Goal: Information Seeking & Learning: Understand process/instructions

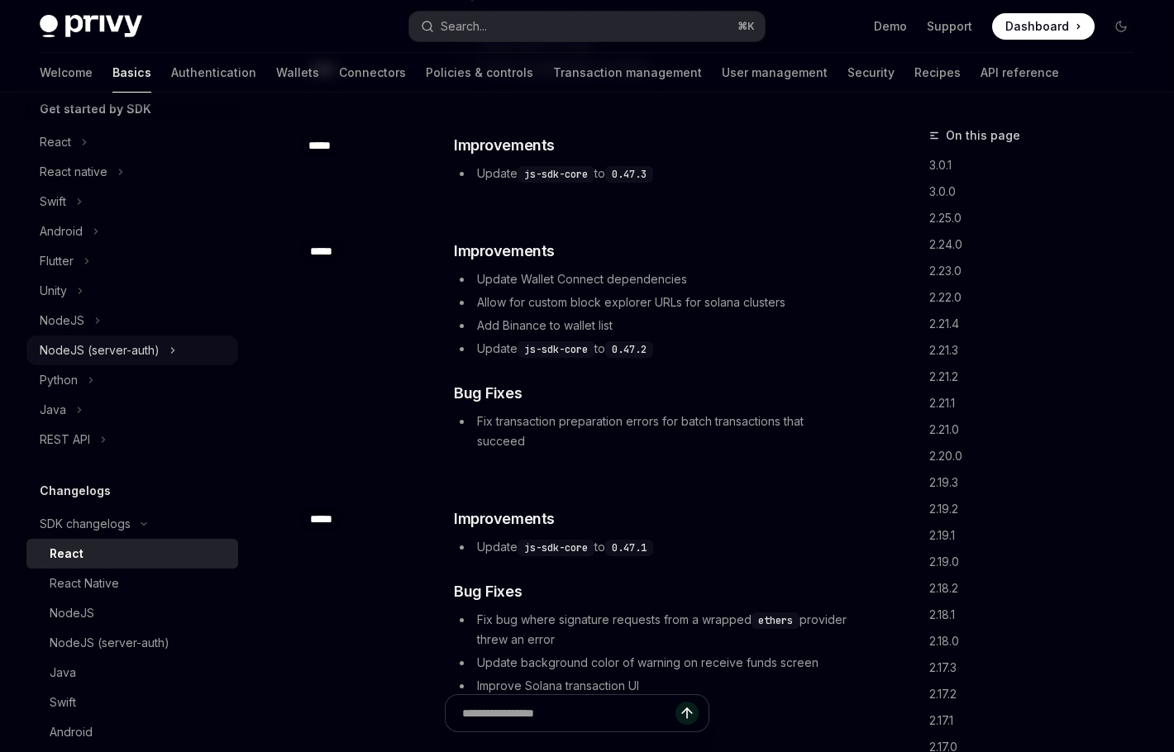
scroll to position [176, 0]
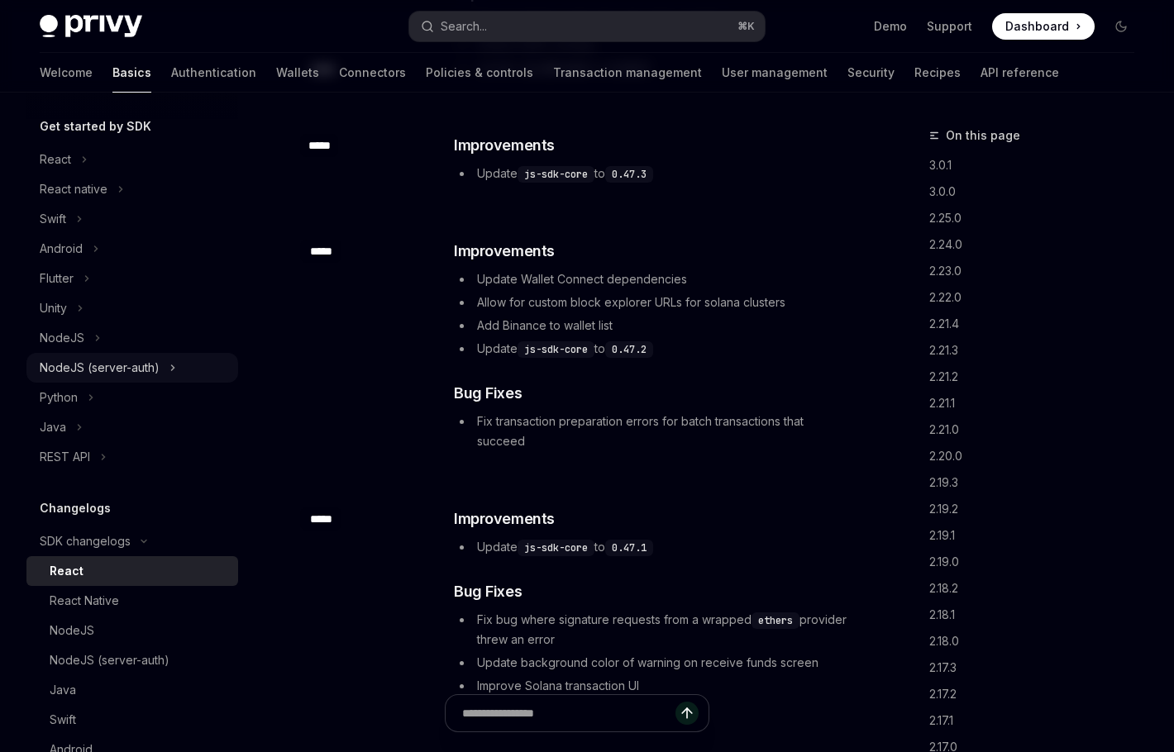
click at [99, 367] on div "NodeJS (server-auth)" at bounding box center [100, 368] width 120 height 20
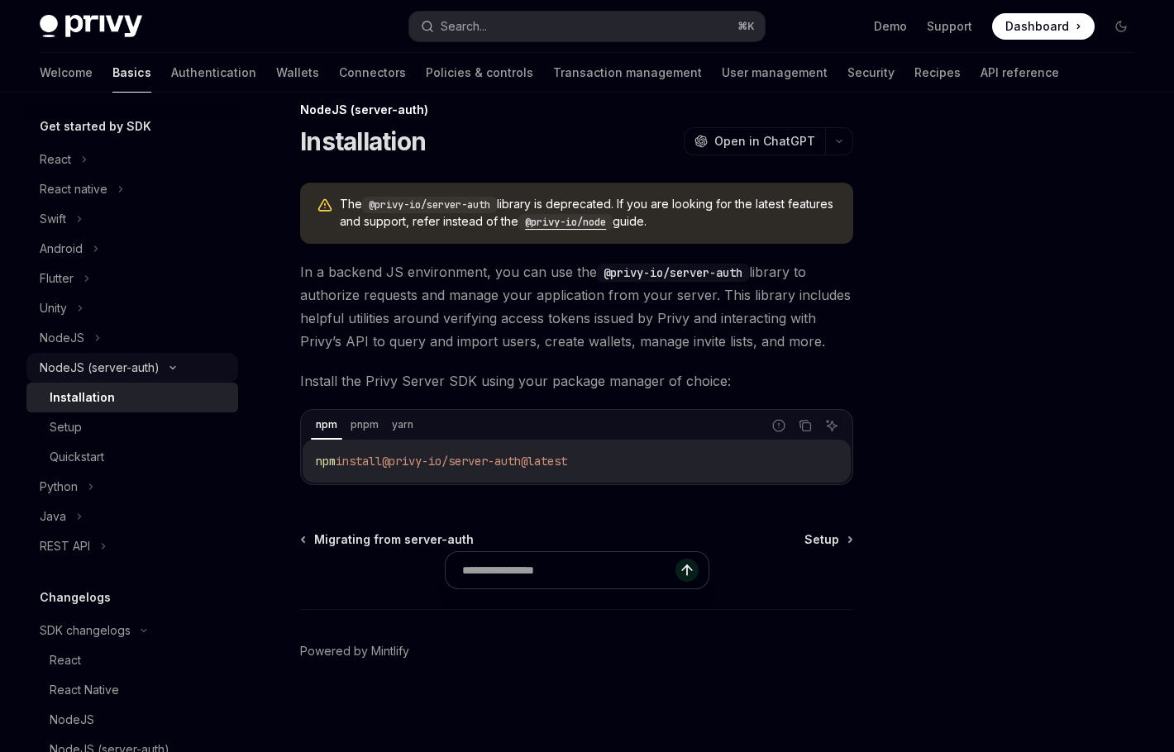
scroll to position [25, 0]
click at [433, 246] on div "The @privy-io/server-auth library is deprecated. If you are looking for the lat…" at bounding box center [576, 335] width 553 height 303
click at [613, 224] on code "@privy-io/node" at bounding box center [565, 223] width 94 height 17
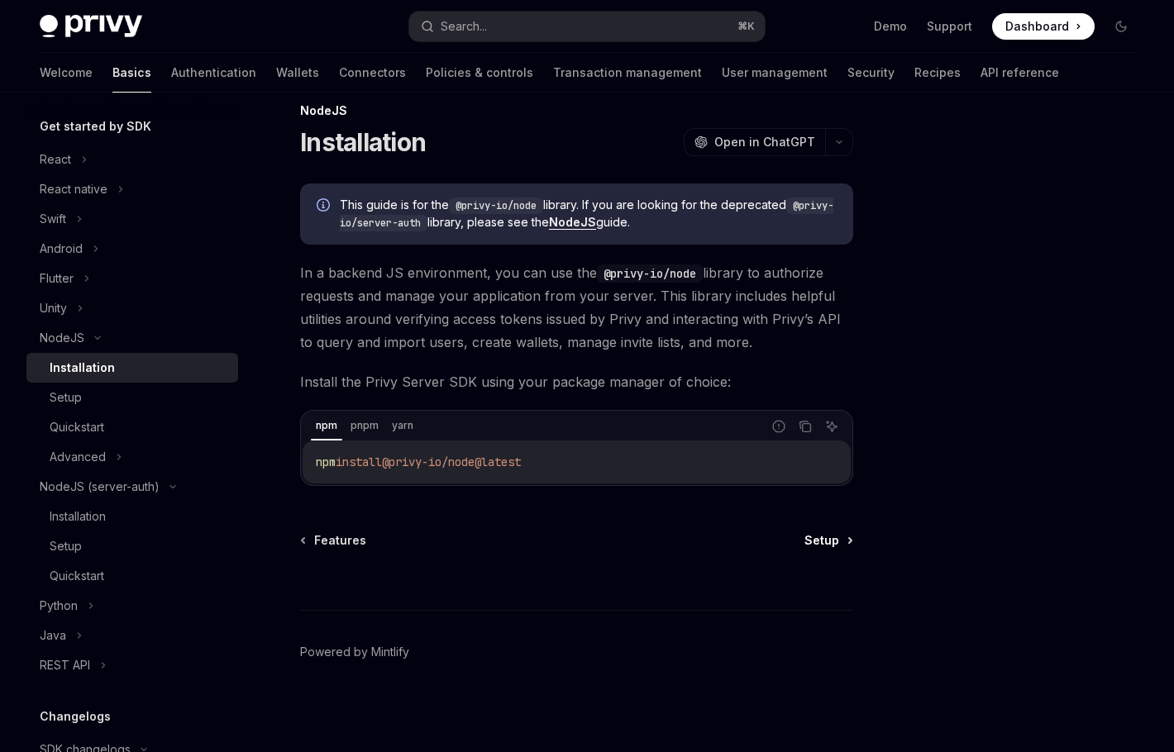
click at [833, 535] on span "Setup" at bounding box center [821, 540] width 35 height 17
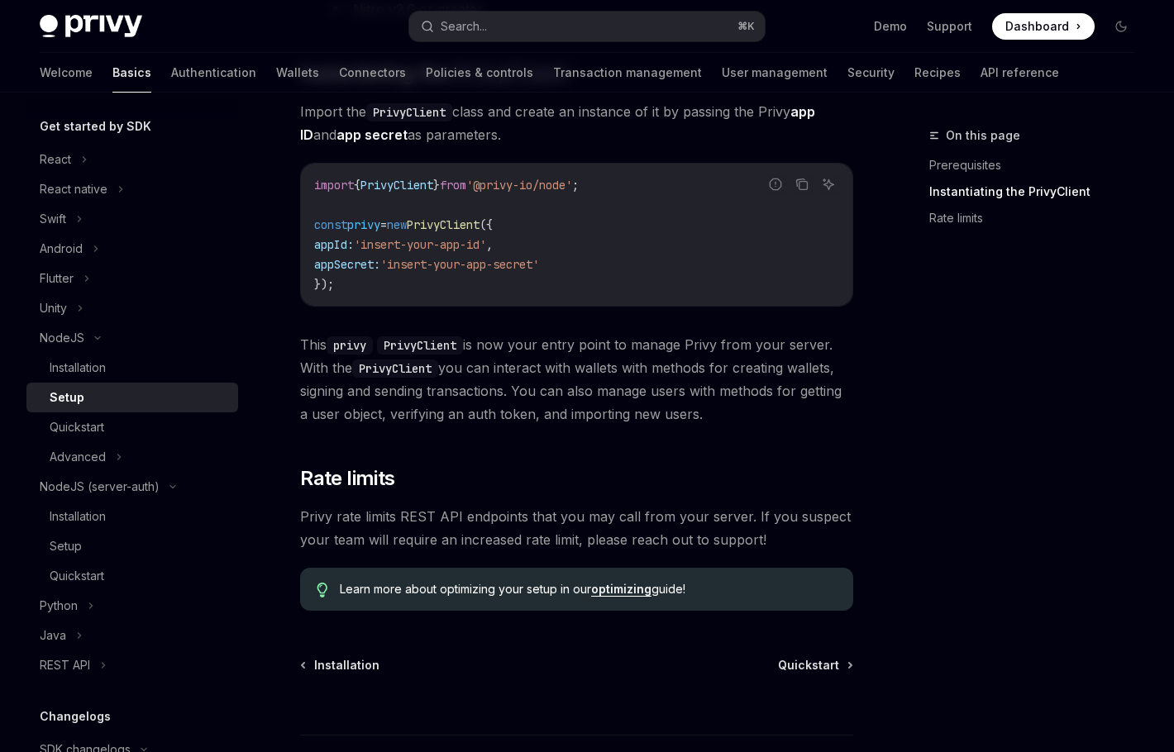
scroll to position [506, 0]
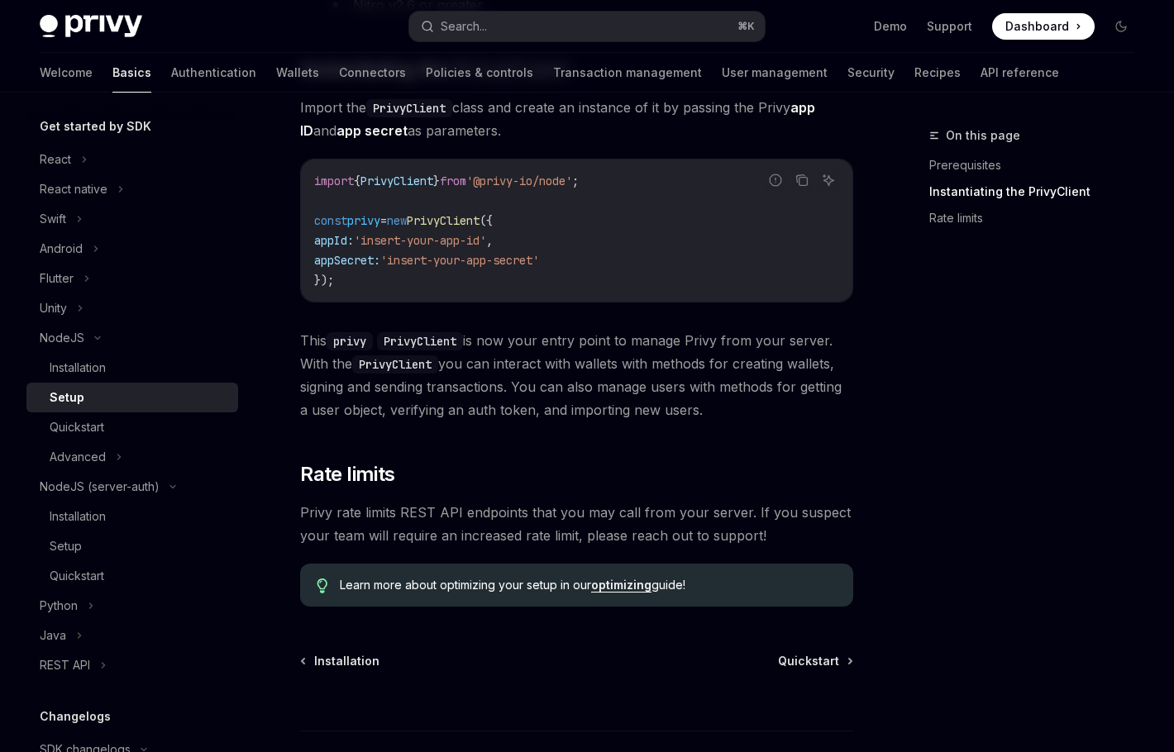
click at [414, 179] on span "PrivyClient" at bounding box center [396, 181] width 73 height 15
copy span "PrivyClient"
click at [628, 588] on link "optimizing" at bounding box center [621, 585] width 60 height 15
click at [496, 424] on div "​ Prerequisites Before you begin: Get your Privy app ID and app secret from the…" at bounding box center [576, 154] width 553 height 904
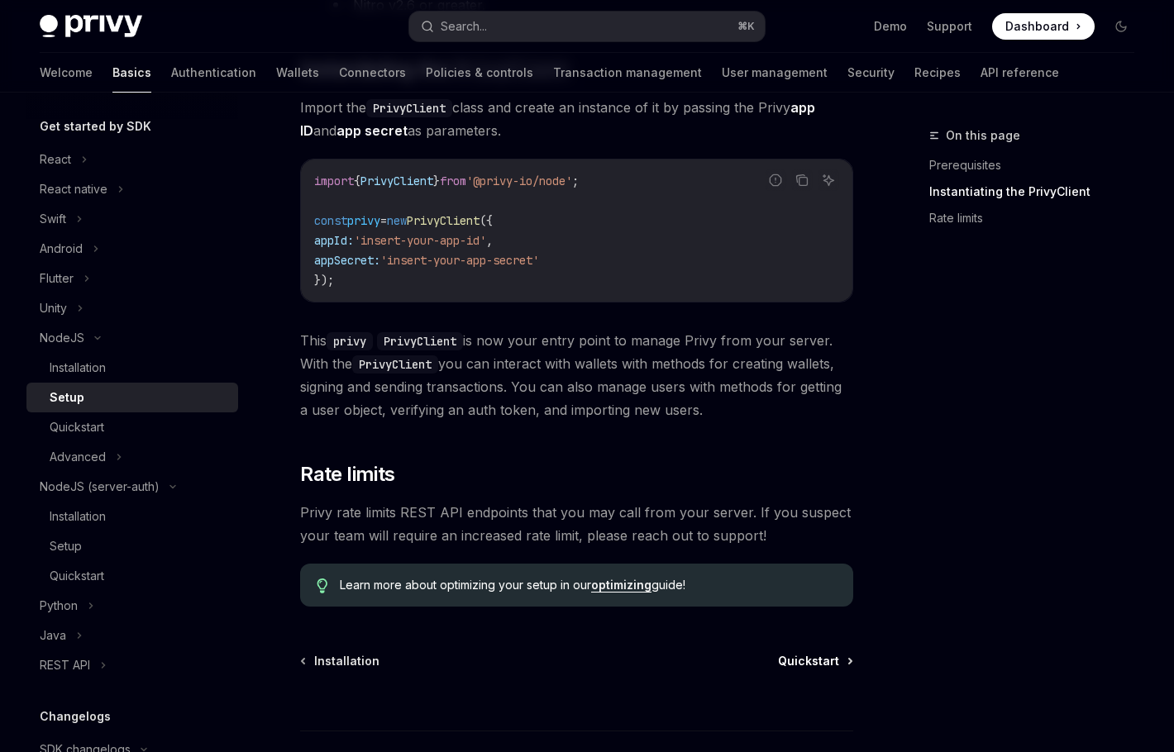
click at [807, 661] on span "Quickstart" at bounding box center [808, 661] width 61 height 17
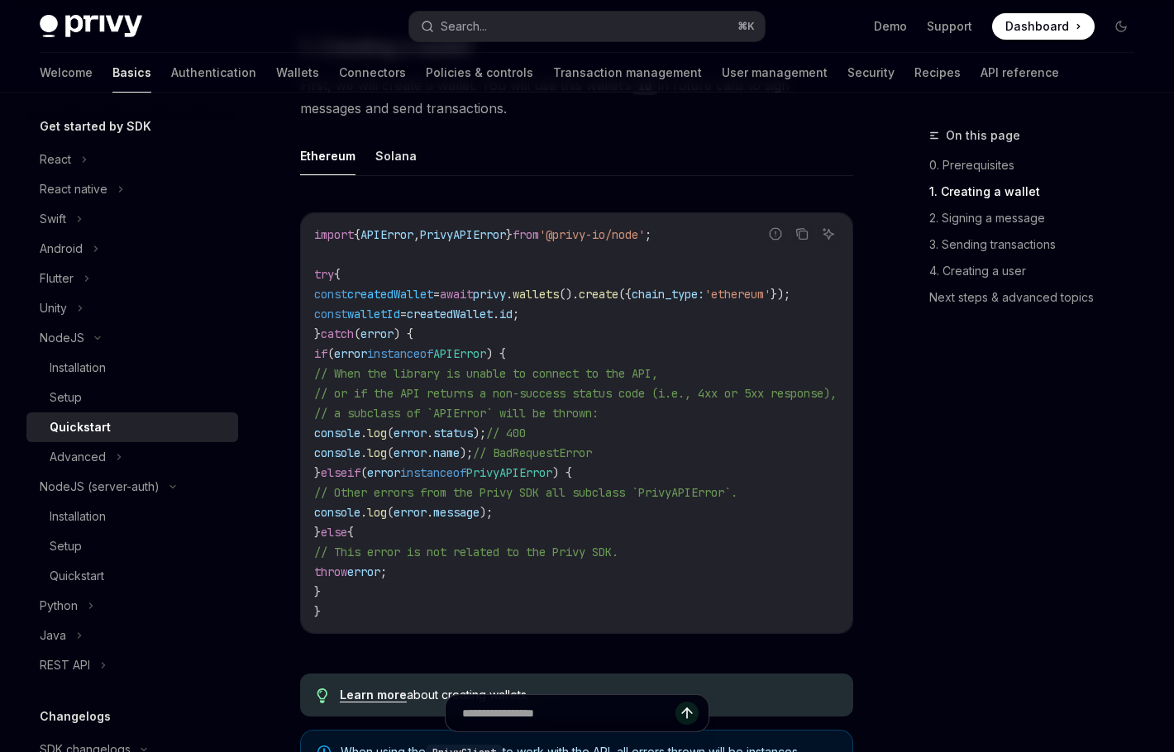
scroll to position [456, 0]
drag, startPoint x: 674, startPoint y: 293, endPoint x: 565, endPoint y: 293, distance: 108.3
click at [565, 293] on span "const createdWallet = await privy . wallets (). create ({ chain_type: 'ethereum…" at bounding box center [552, 292] width 476 height 15
copy span "wallets (). create"
click at [484, 335] on code "import { APIError , PrivyAPIError } from '@privy-io/node' ; try { const created…" at bounding box center [595, 421] width 562 height 397
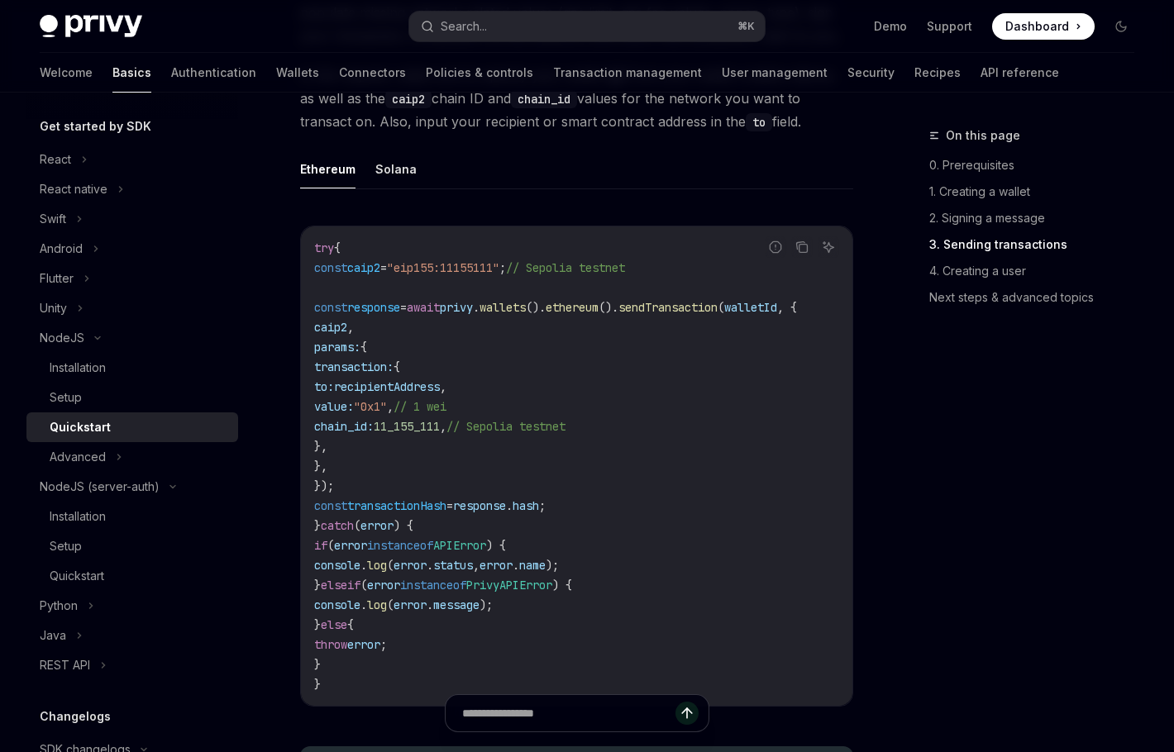
scroll to position [2088, 0]
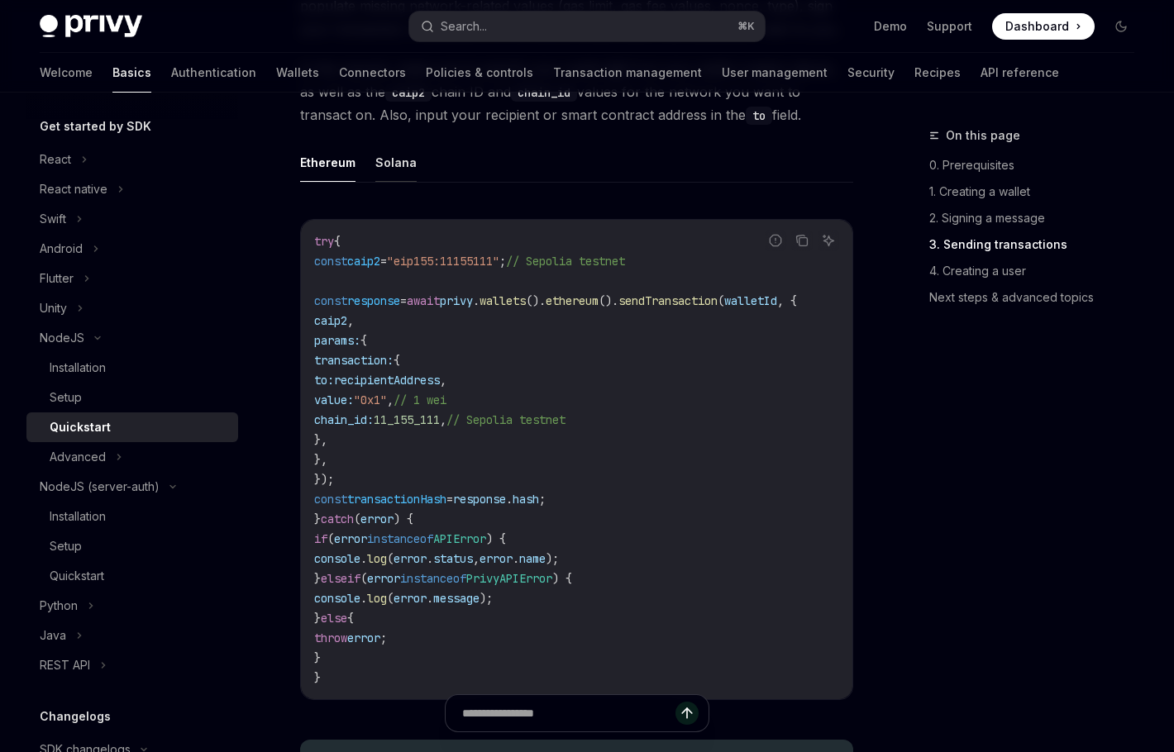
click at [393, 172] on button "Solana" at bounding box center [395, 162] width 41 height 39
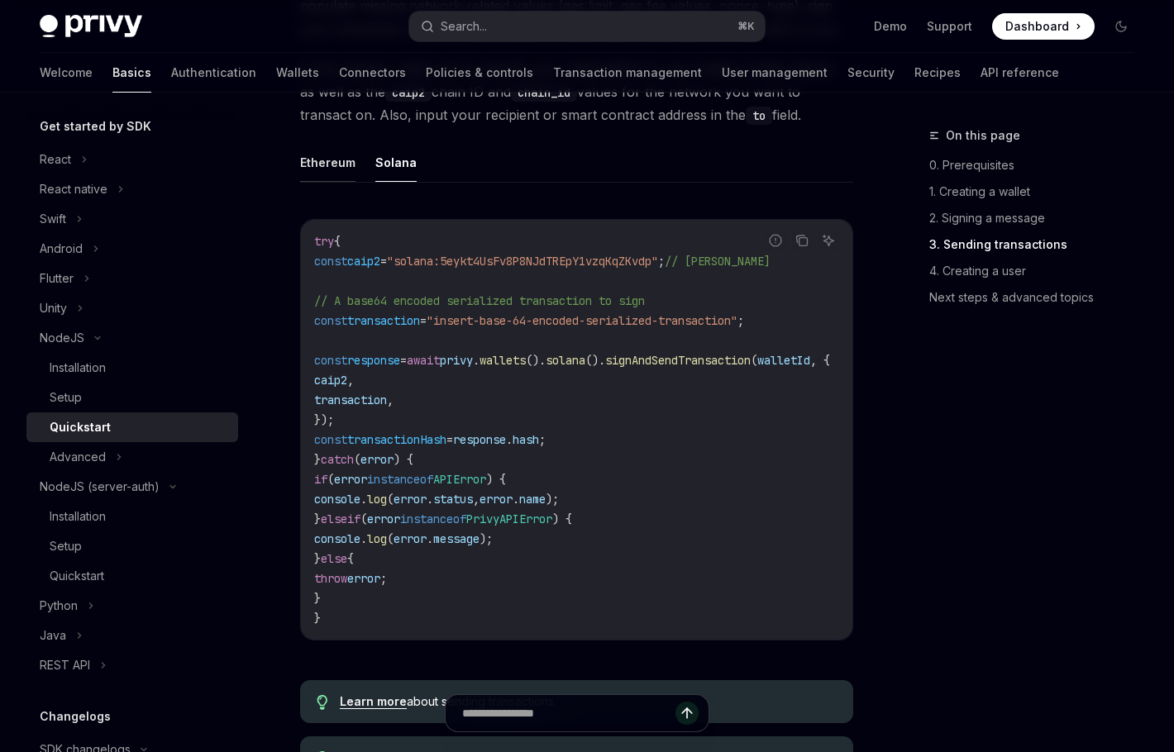
click at [334, 174] on button "Ethereum" at bounding box center [327, 162] width 55 height 39
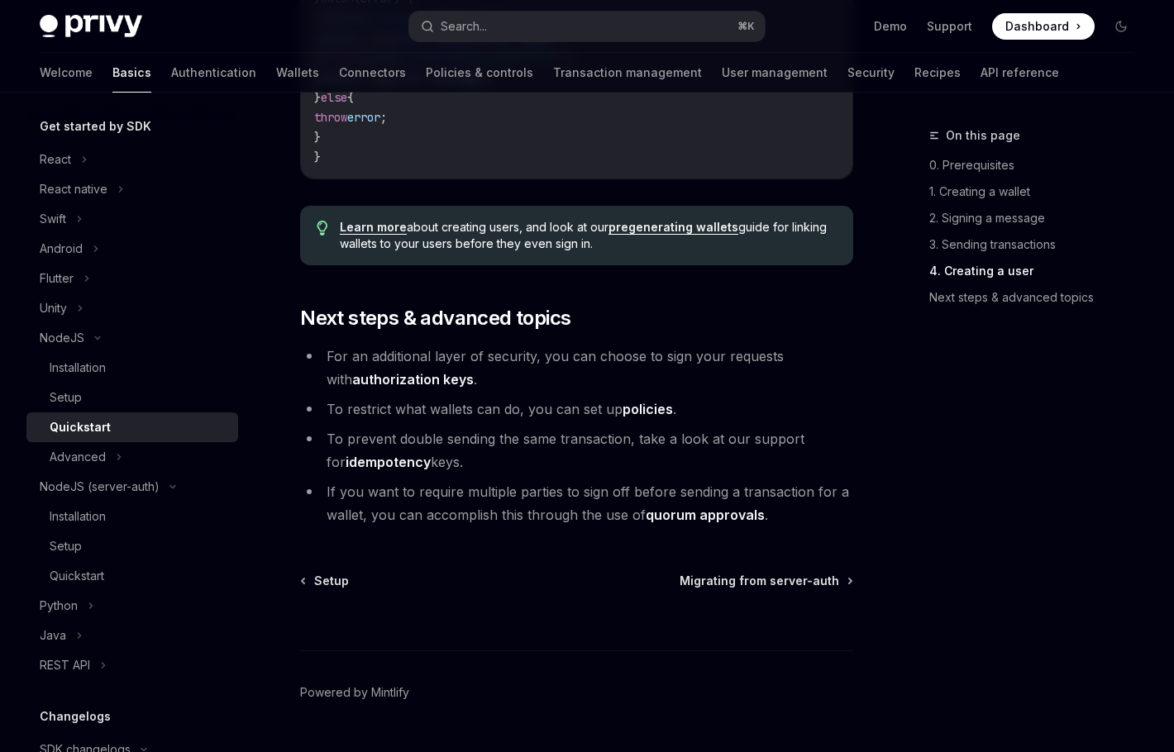
scroll to position [3388, 0]
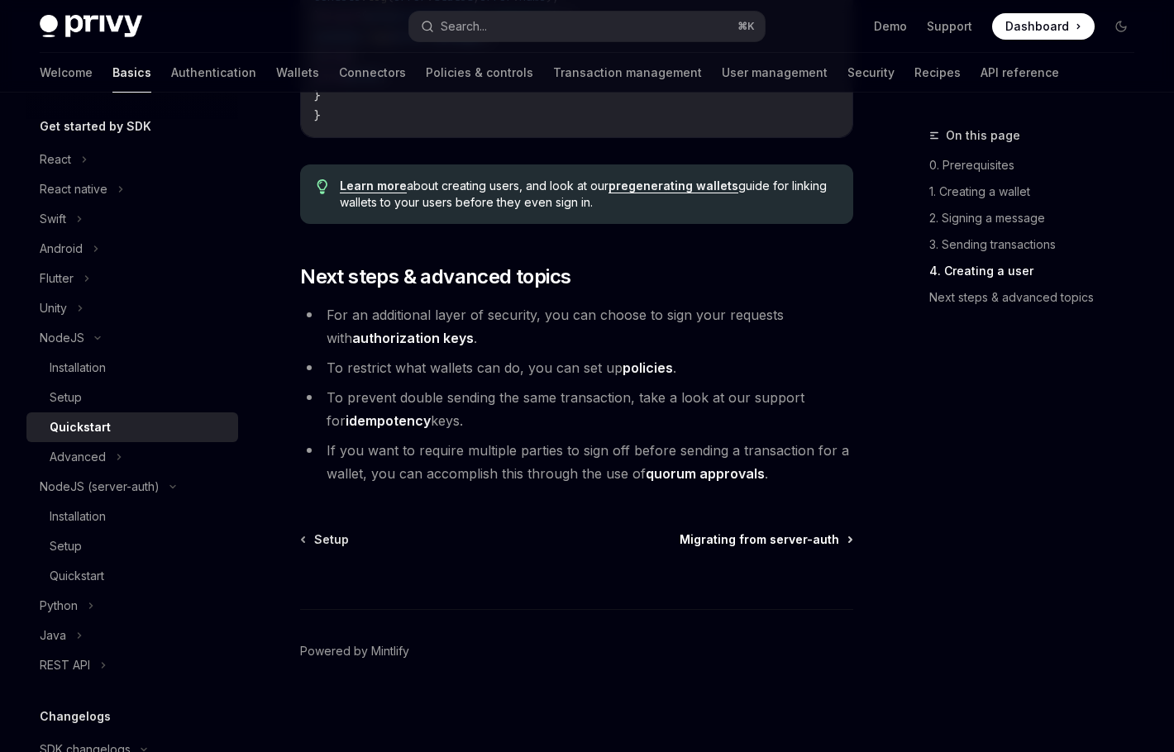
click at [783, 543] on span "Migrating from server-auth" at bounding box center [760, 540] width 160 height 17
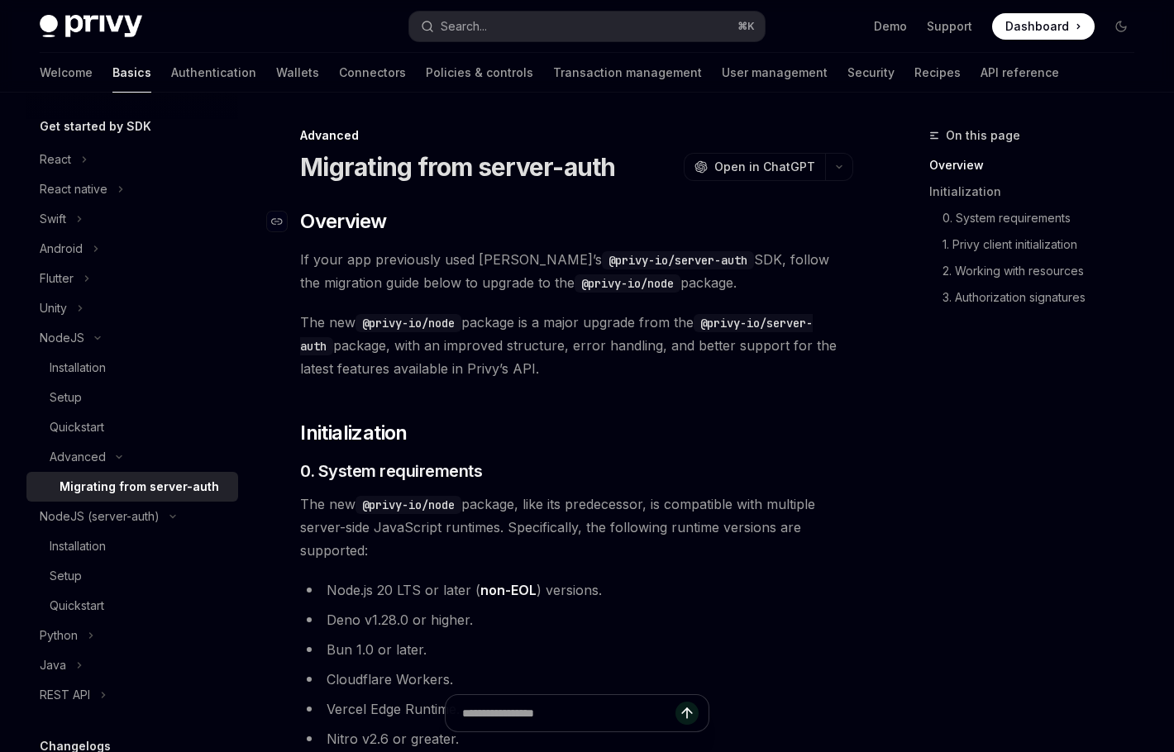
click at [451, 209] on h2 "​ Overview" at bounding box center [576, 221] width 553 height 26
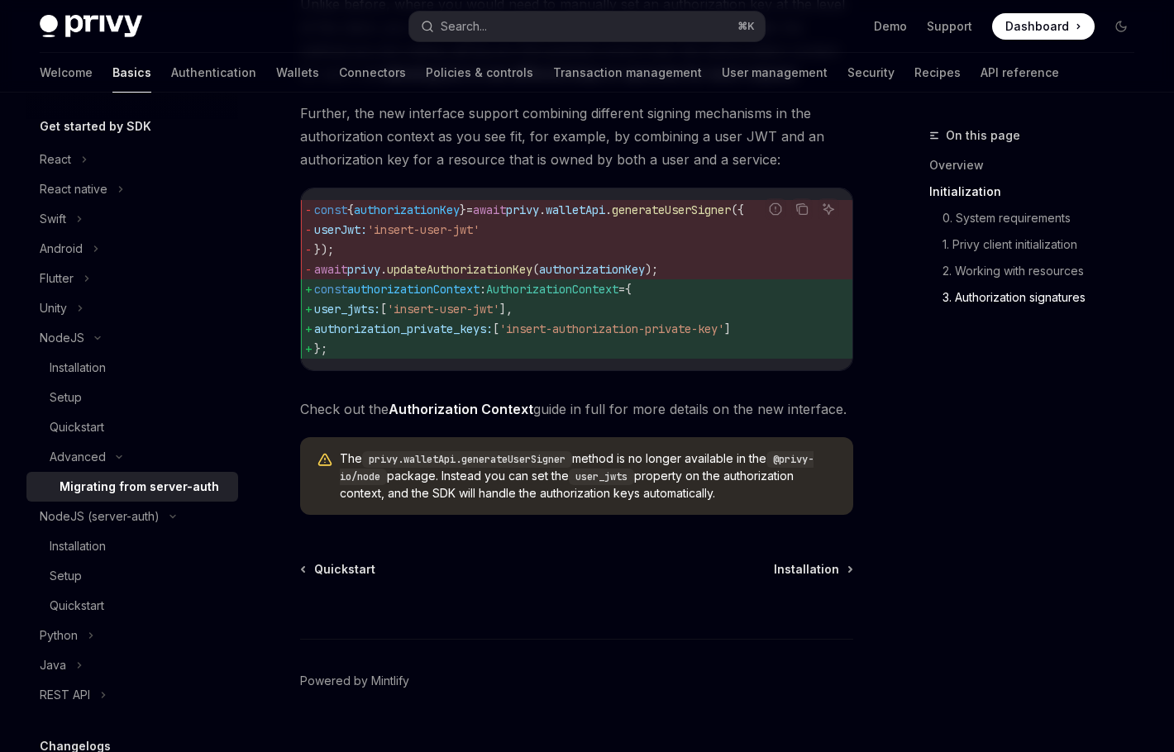
scroll to position [2199, 0]
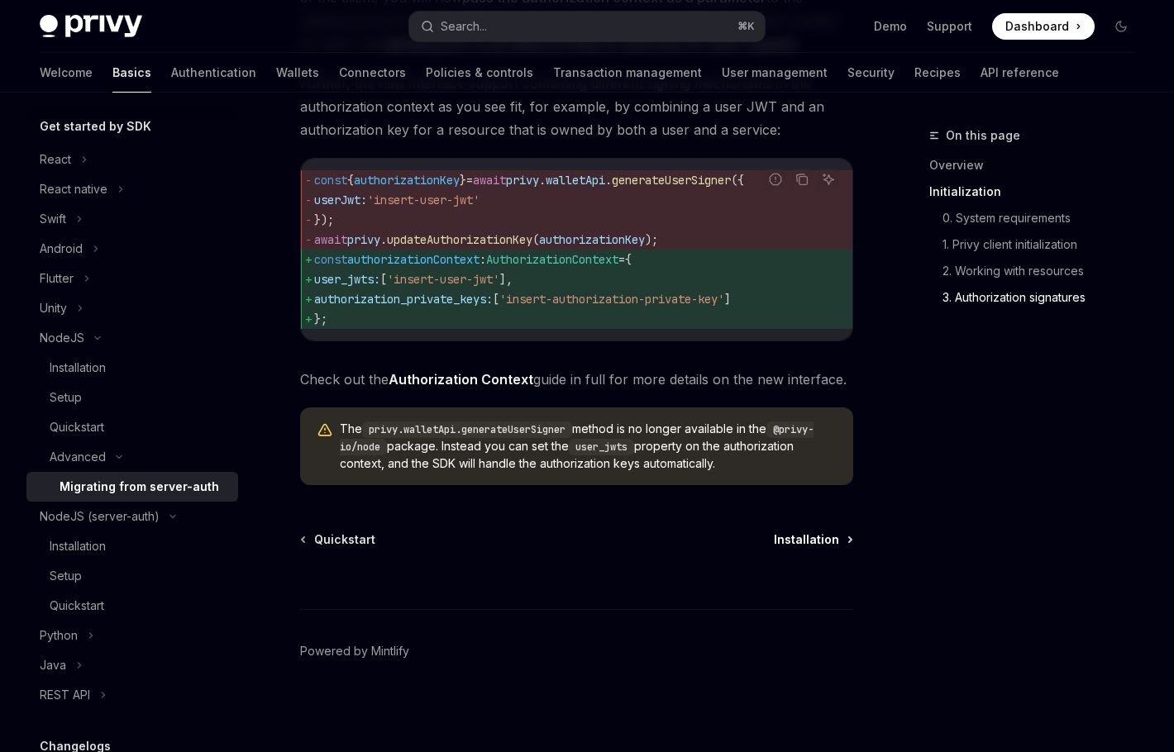
click at [802, 537] on span "Installation" at bounding box center [806, 540] width 65 height 17
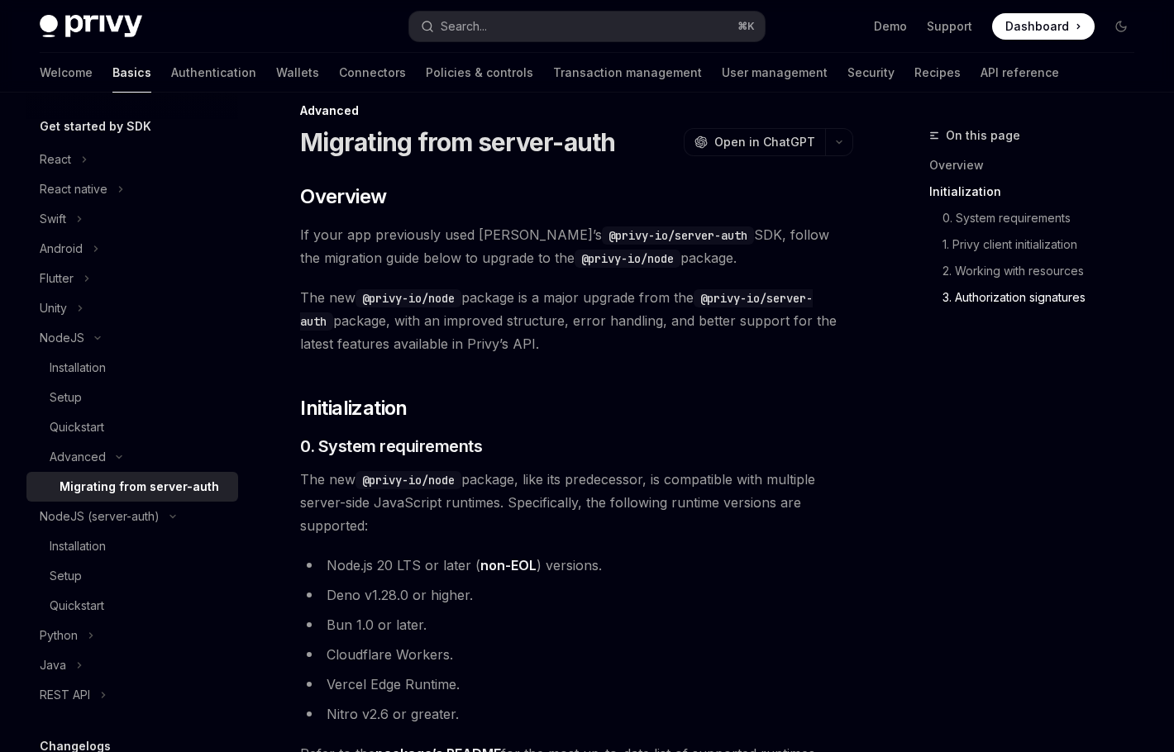
type textarea "*"
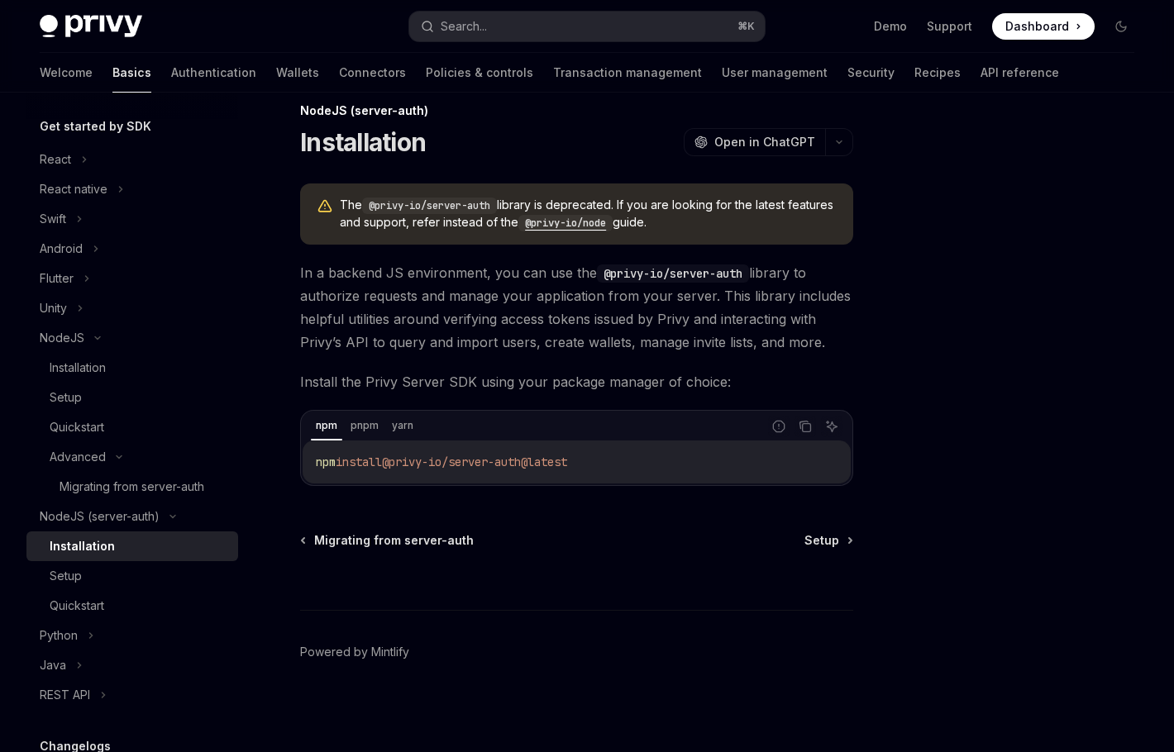
scroll to position [0, 0]
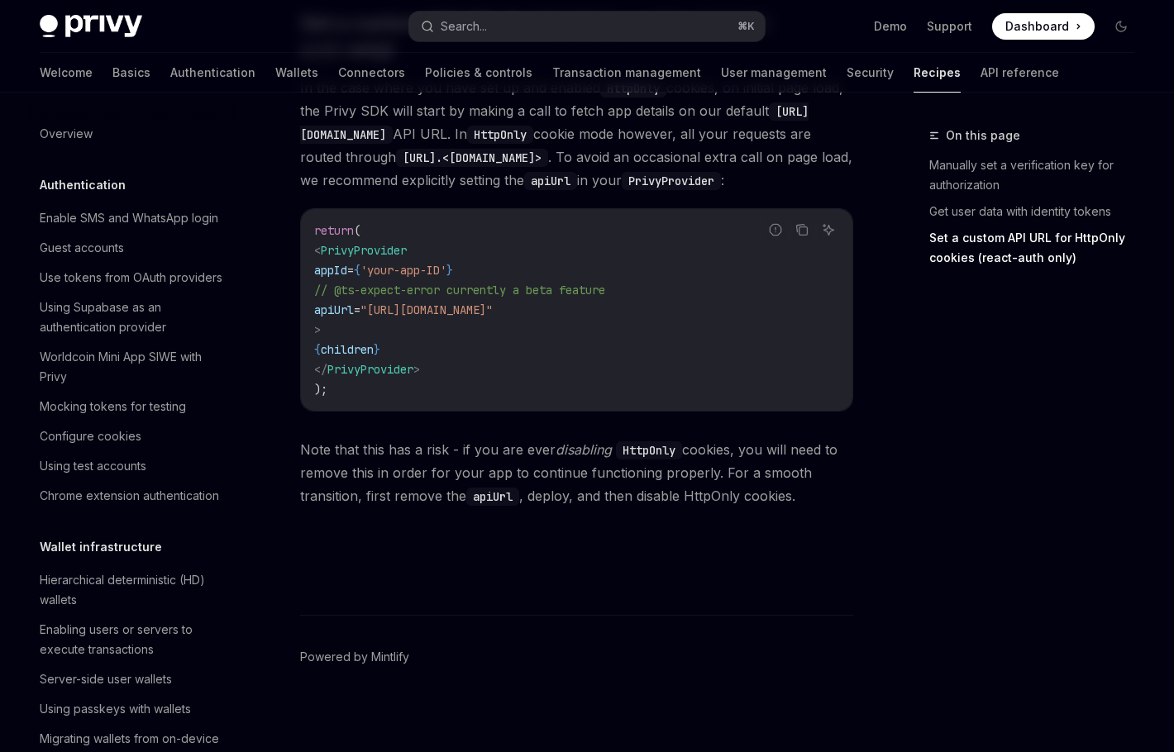
scroll to position [950, 0]
